Goal: Task Accomplishment & Management: Complete application form

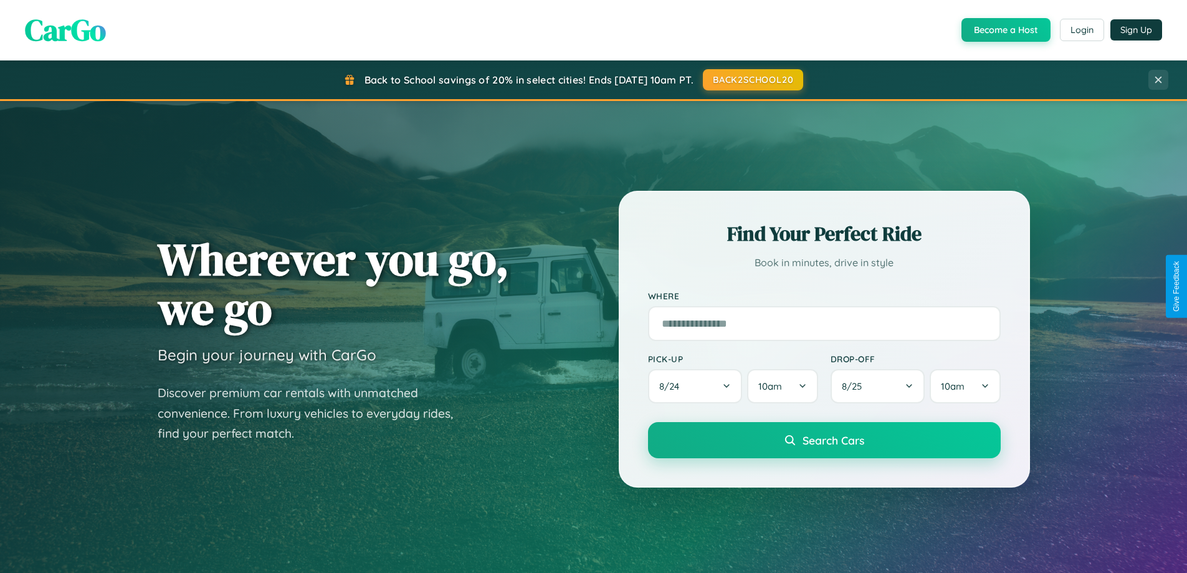
scroll to position [2398, 0]
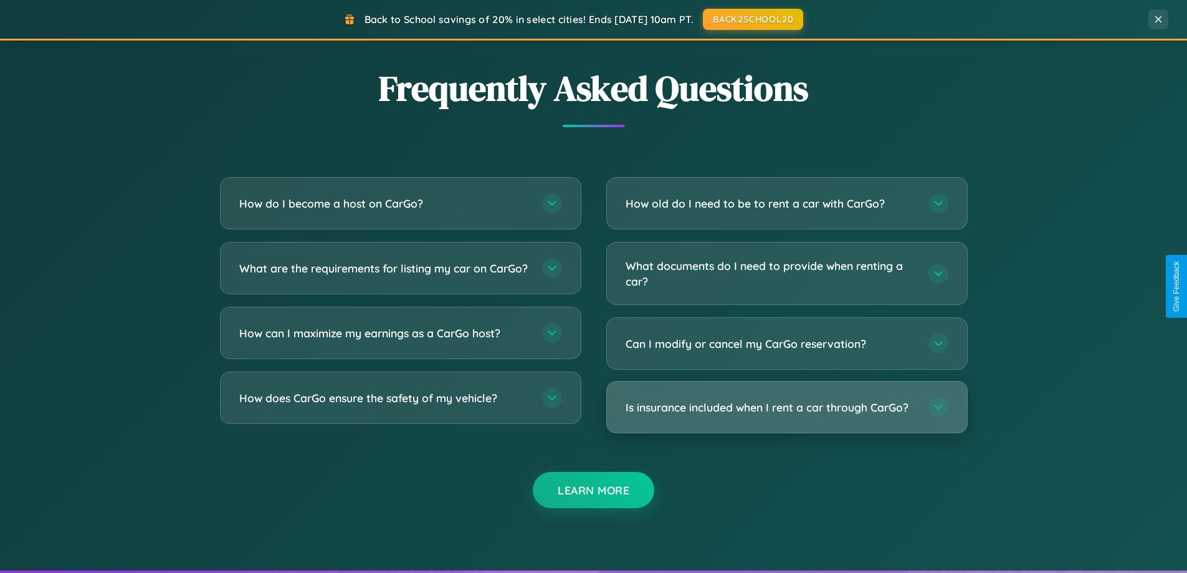
click at [786, 407] on h3 "Is insurance included when I rent a car through CarGo?" at bounding box center [771, 407] width 290 height 16
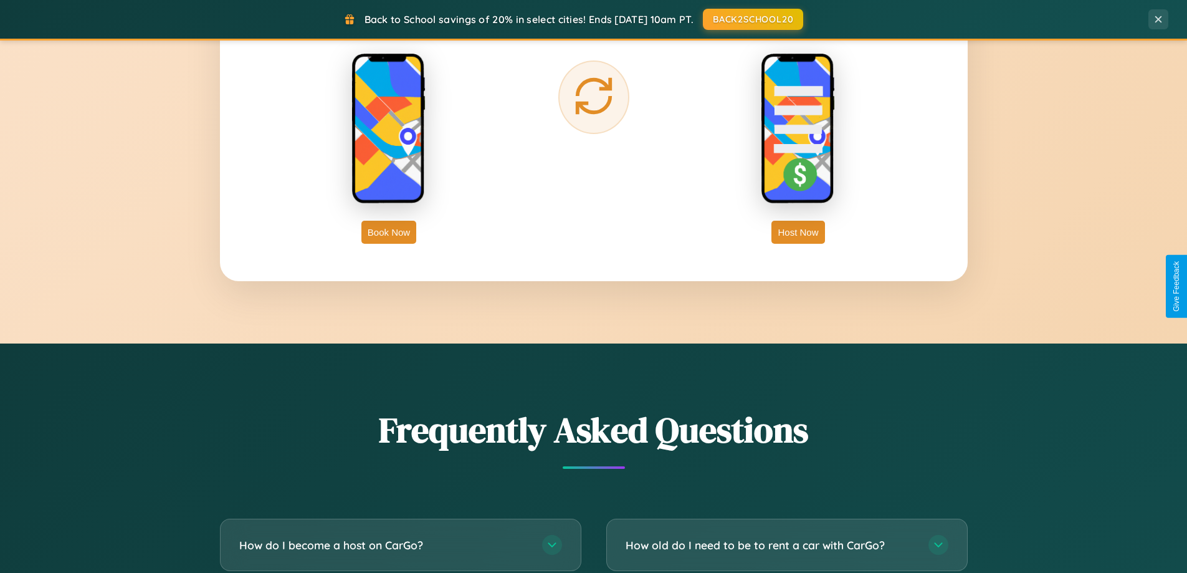
scroll to position [2002, 0]
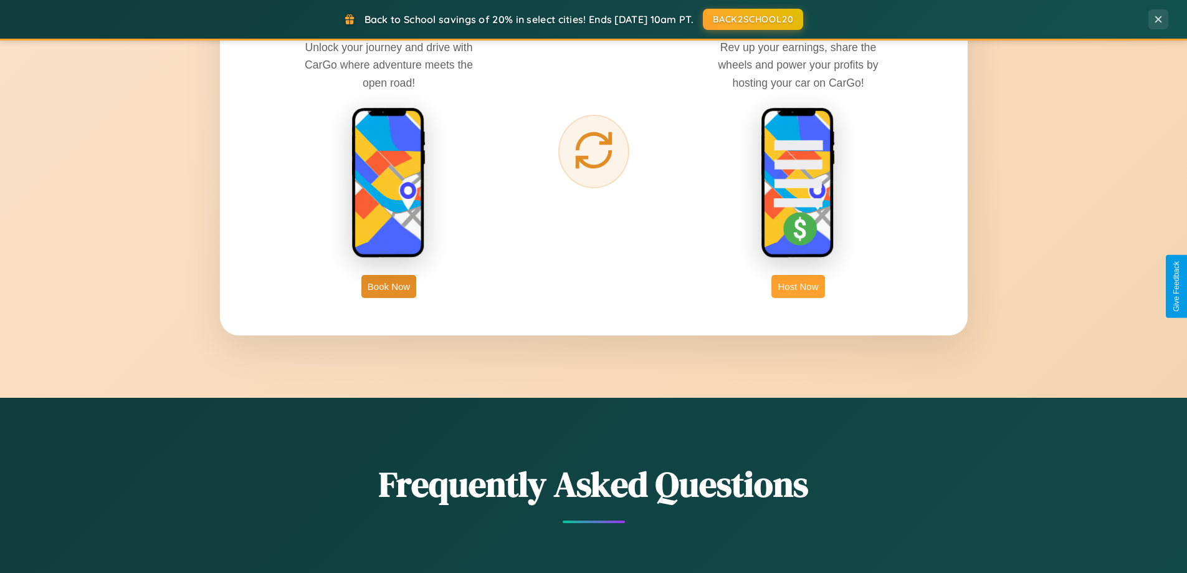
click at [798, 286] on button "Host Now" at bounding box center [797, 286] width 53 height 23
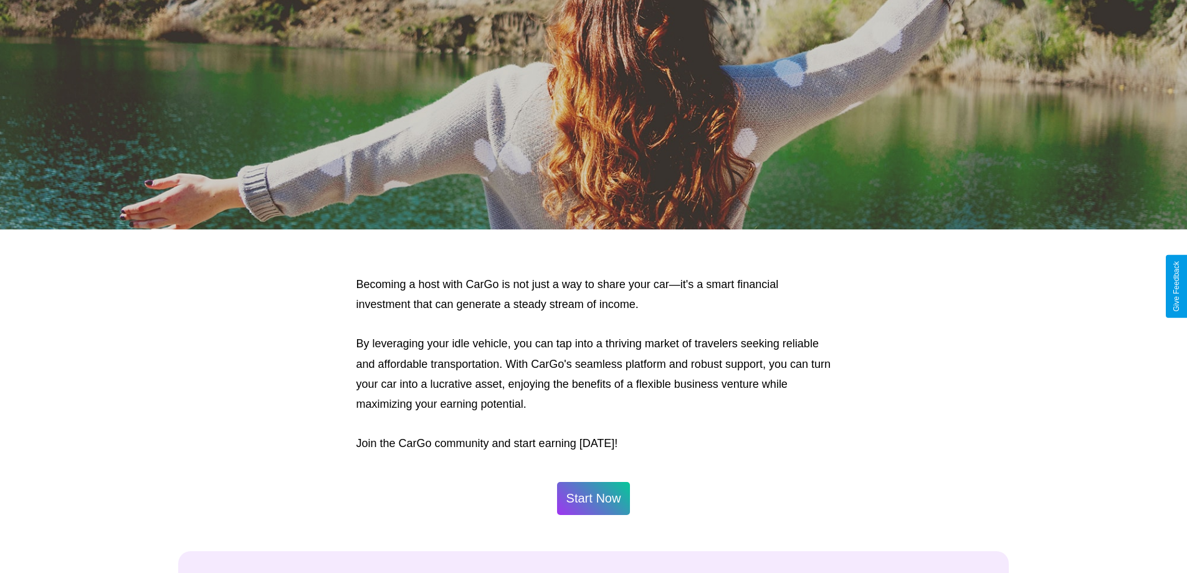
scroll to position [1684, 0]
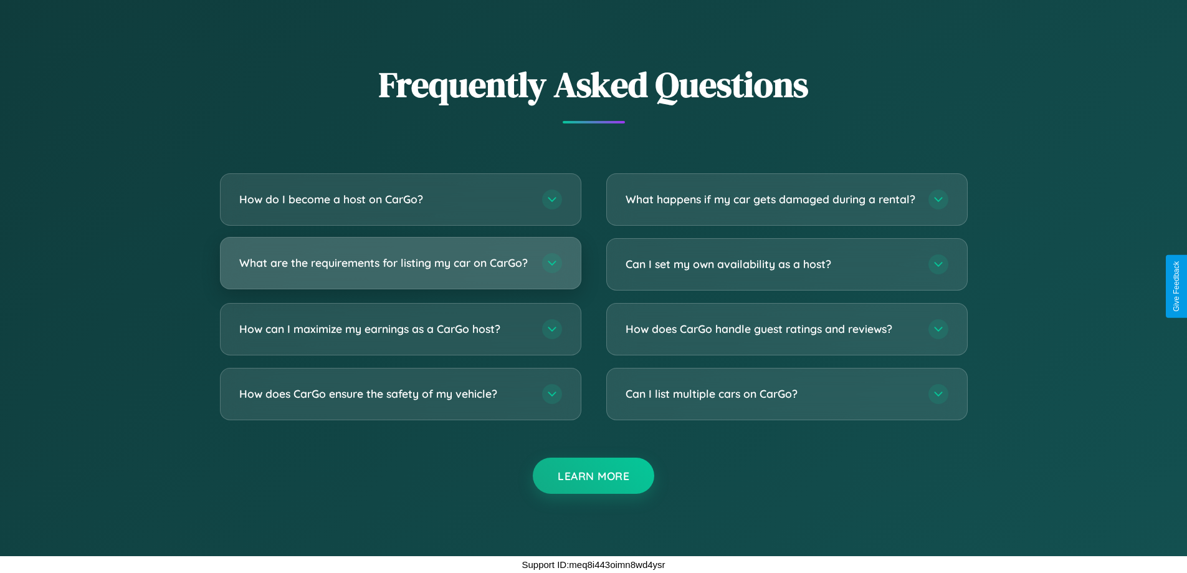
click at [400, 257] on h3 "What are the requirements for listing my car on CarGo?" at bounding box center [384, 263] width 290 height 16
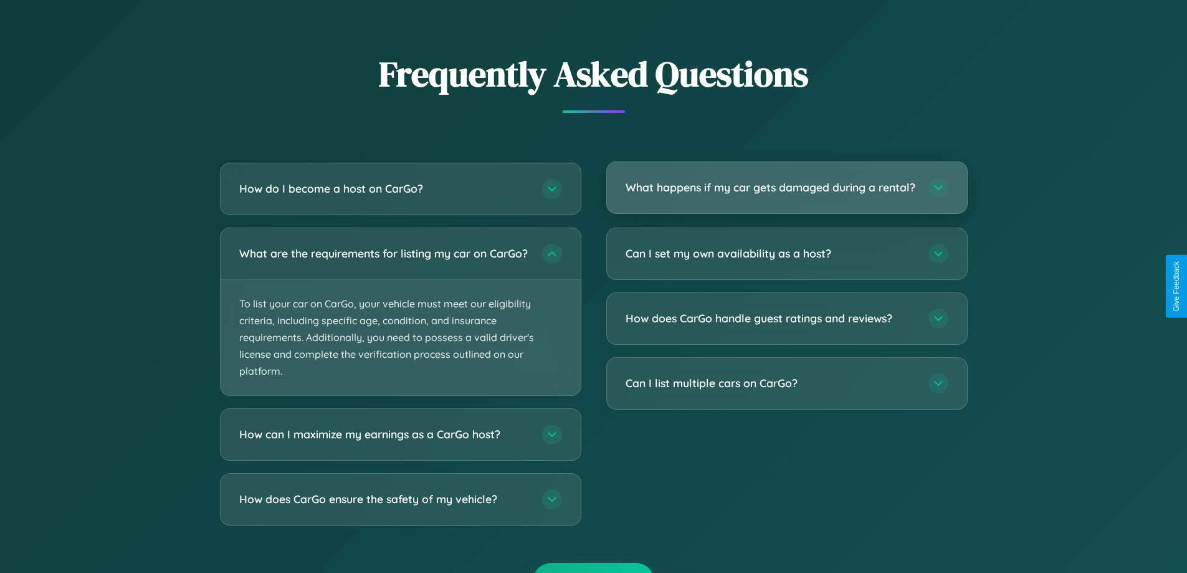
click at [786, 193] on h3 "What happens if my car gets damaged during a rental?" at bounding box center [771, 187] width 290 height 16
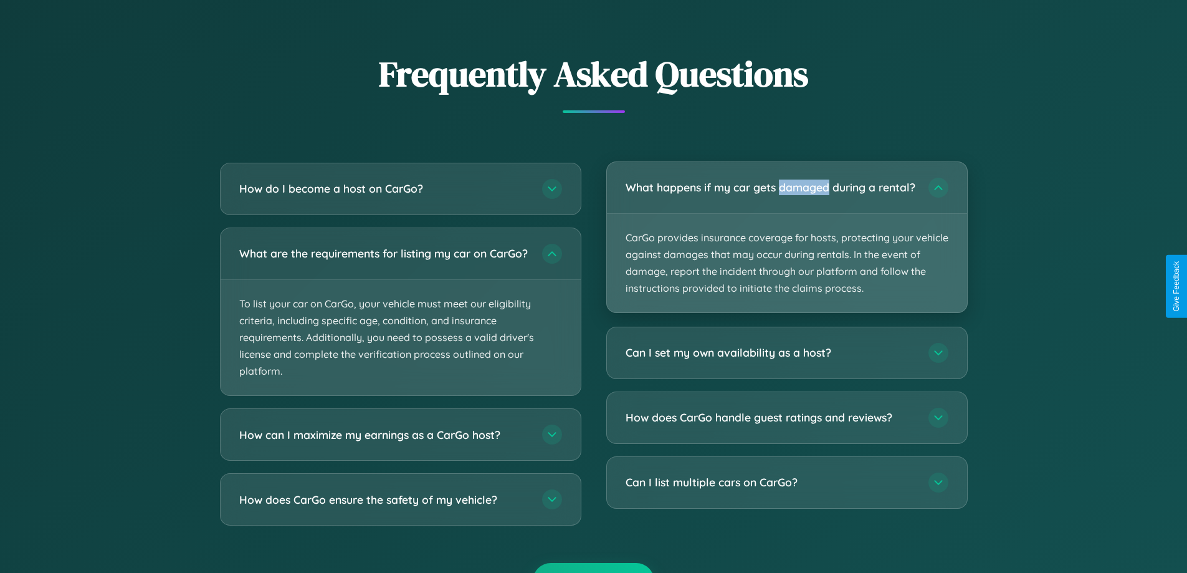
click at [786, 242] on p "CarGo provides insurance coverage for hosts, protecting your vehicle against da…" at bounding box center [787, 263] width 360 height 99
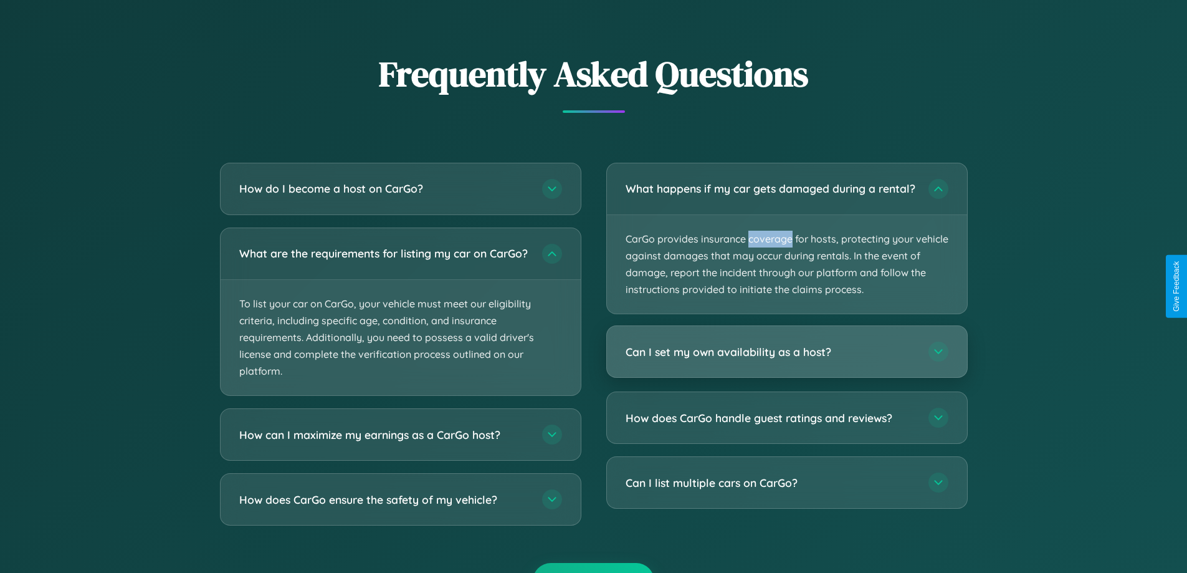
click at [786, 360] on h3 "Can I set my own availability as a host?" at bounding box center [771, 352] width 290 height 16
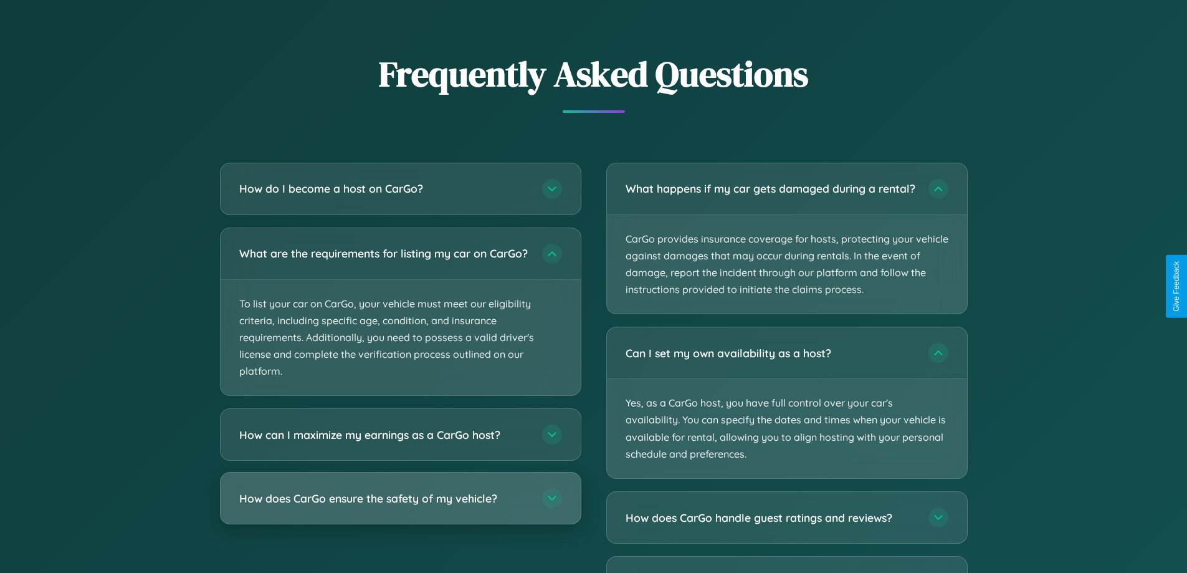
click at [400, 506] on h3 "How does CarGo ensure the safety of my vehicle?" at bounding box center [384, 498] width 290 height 16
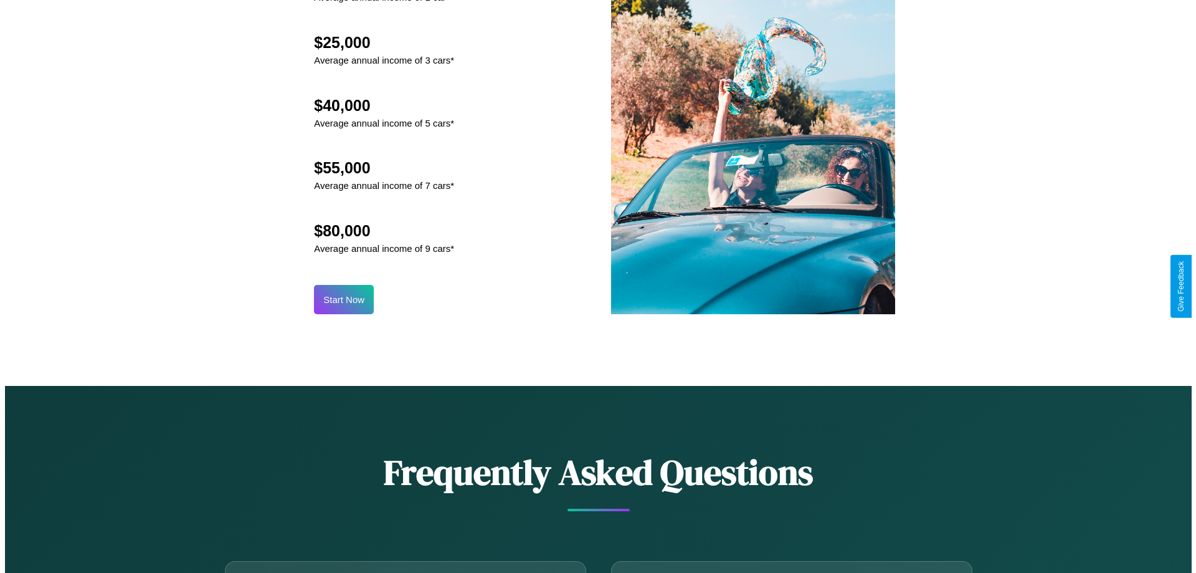
scroll to position [1299, 0]
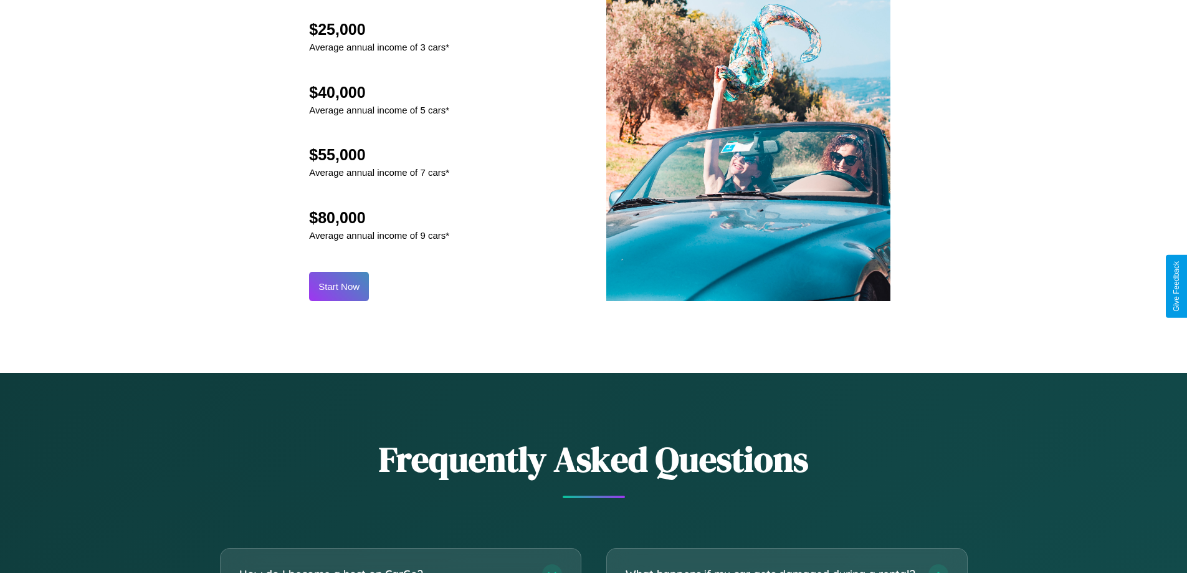
click at [339, 286] on button "Start Now" at bounding box center [339, 286] width 60 height 29
